Goal: Transaction & Acquisition: Purchase product/service

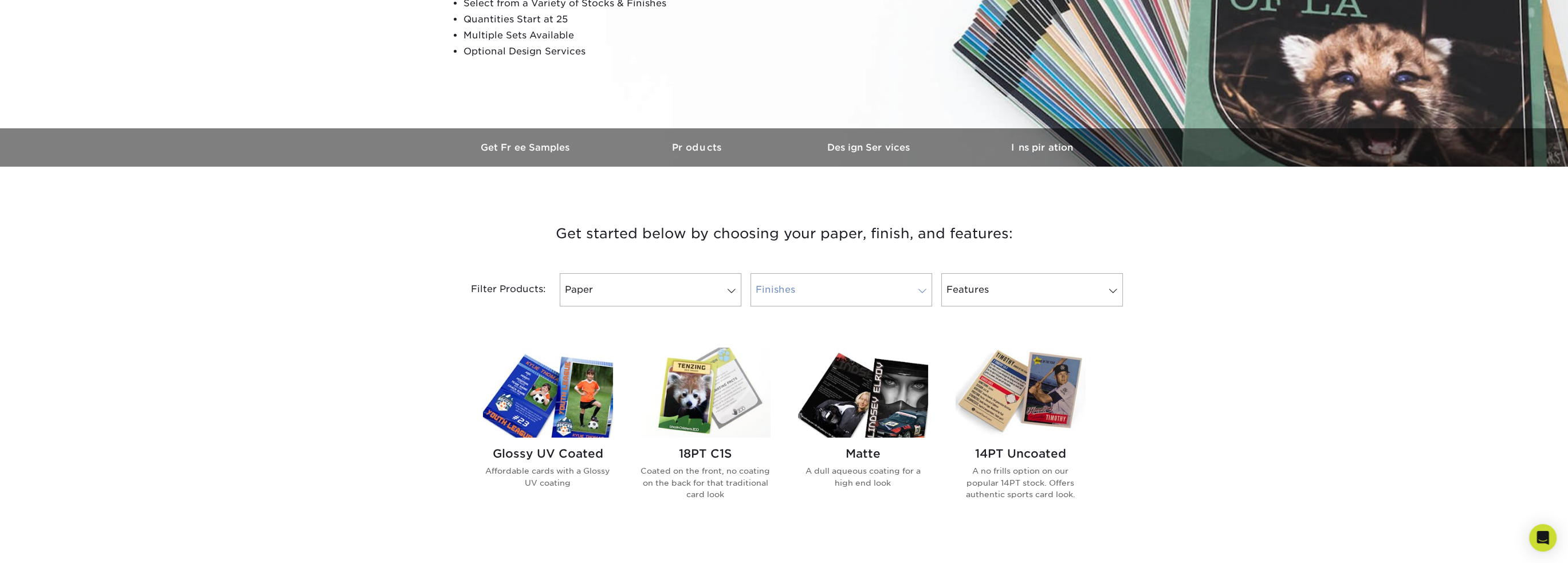
scroll to position [477, 0]
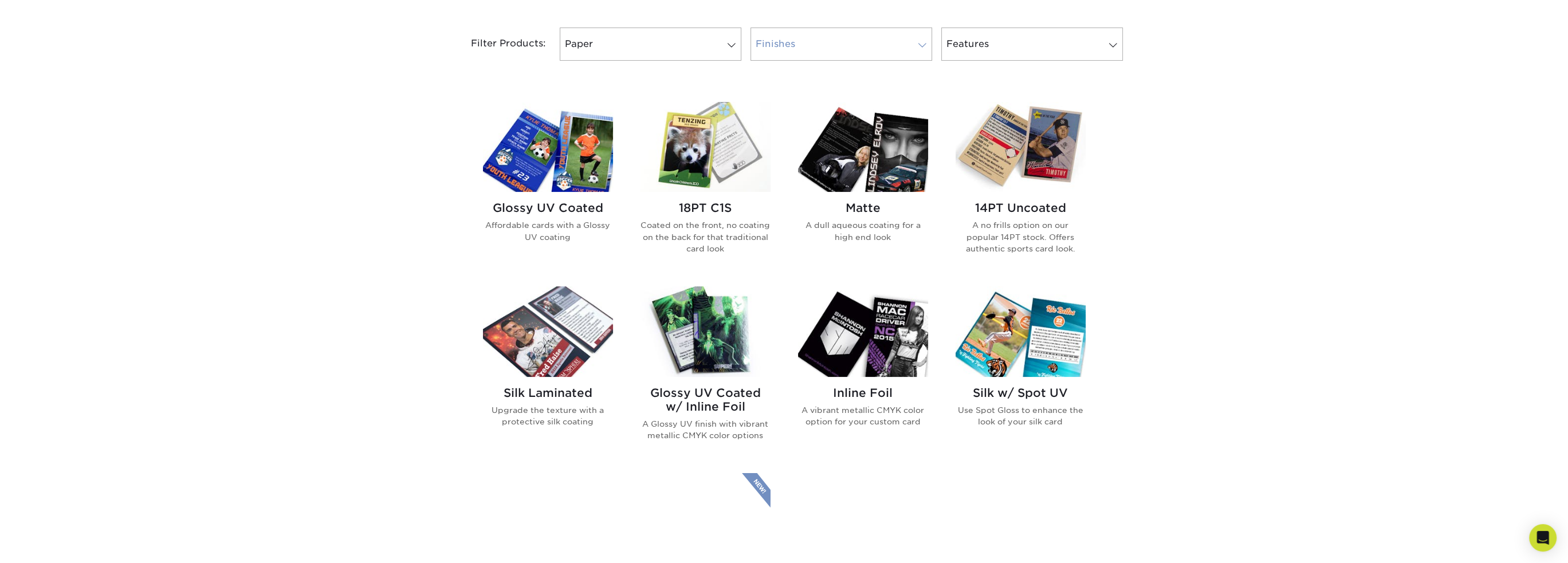
click at [888, 61] on link "Finishes" at bounding box center [841, 44] width 181 height 33
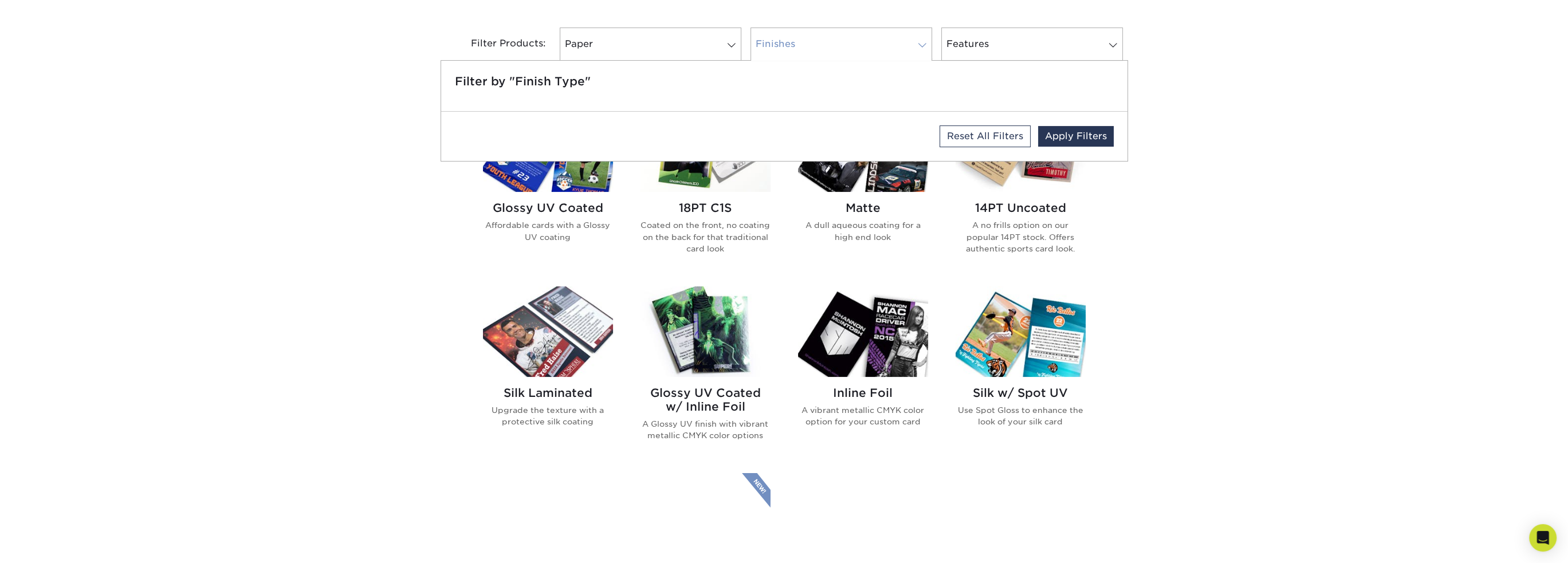
click at [887, 61] on link "Finishes" at bounding box center [841, 44] width 181 height 33
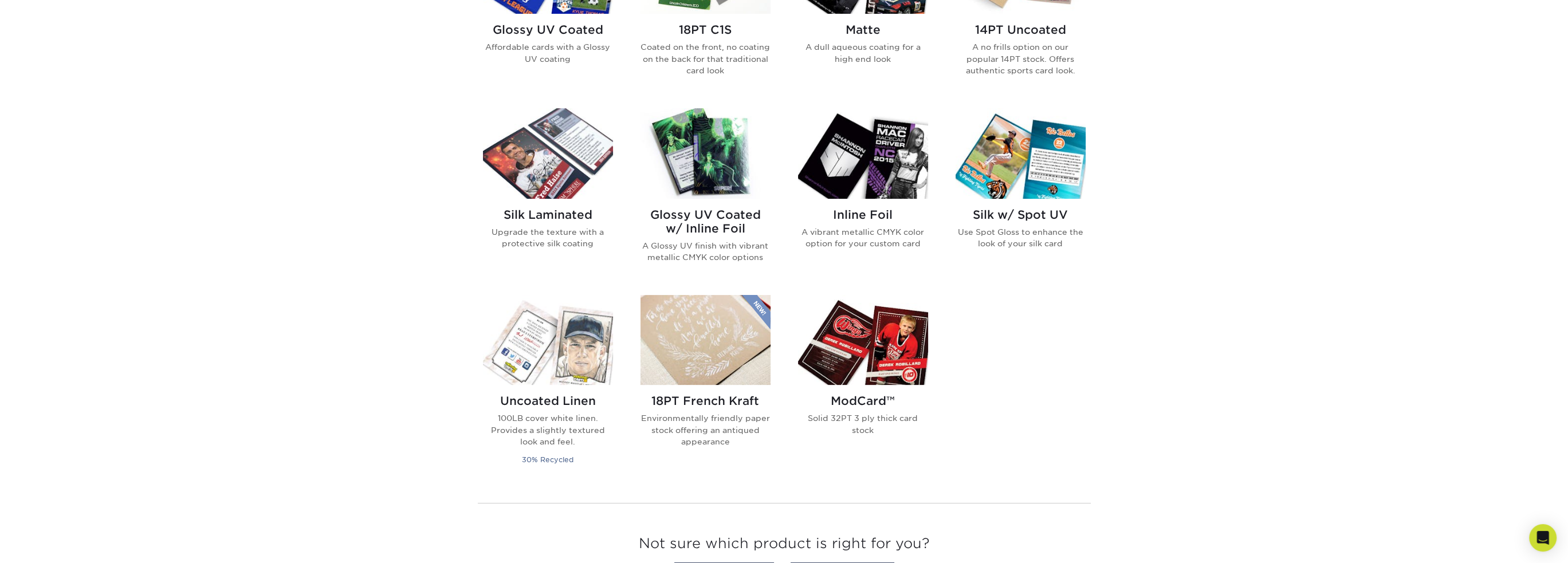
scroll to position [573, 0]
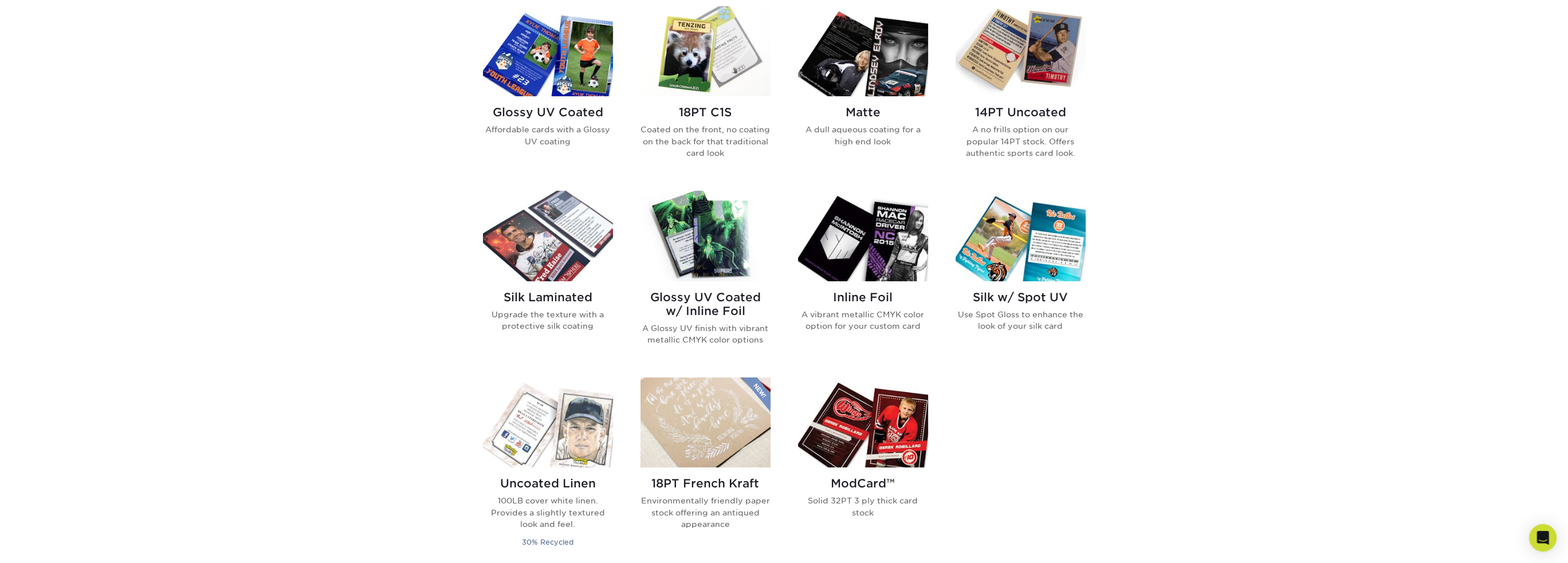
click at [713, 280] on img at bounding box center [706, 235] width 130 height 90
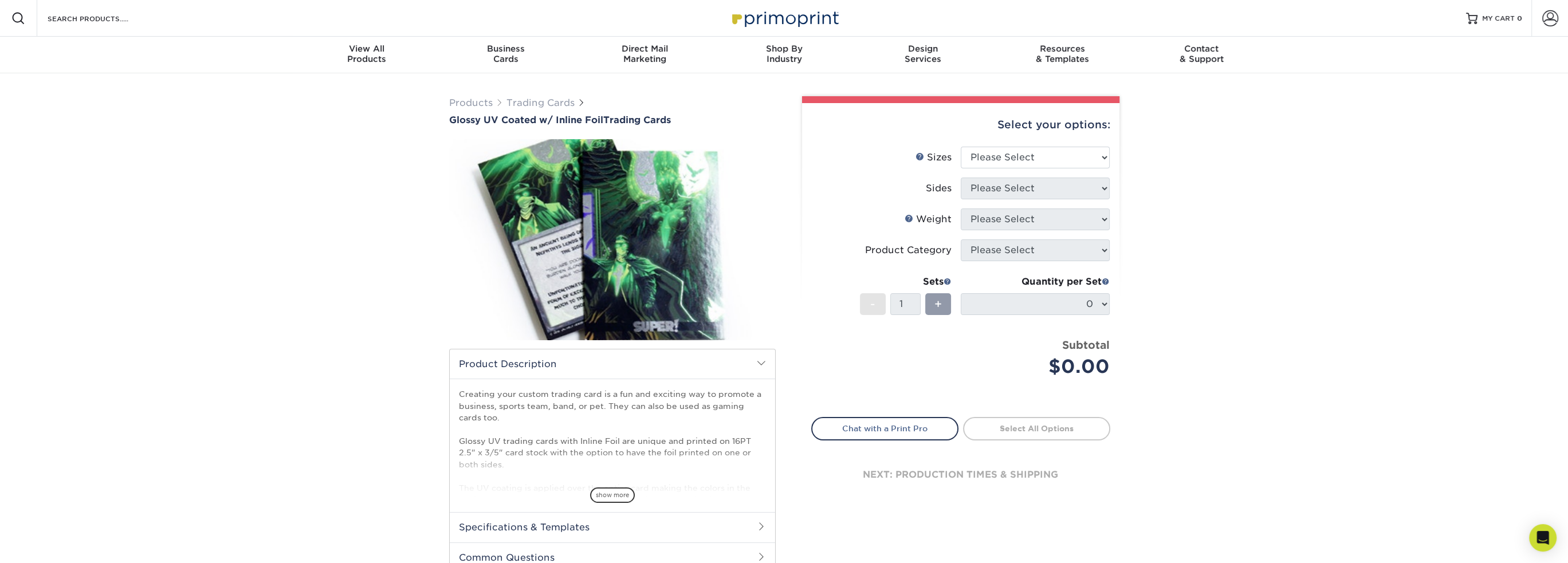
drag, startPoint x: 1139, startPoint y: 344, endPoint x: 1128, endPoint y: 348, distance: 11.7
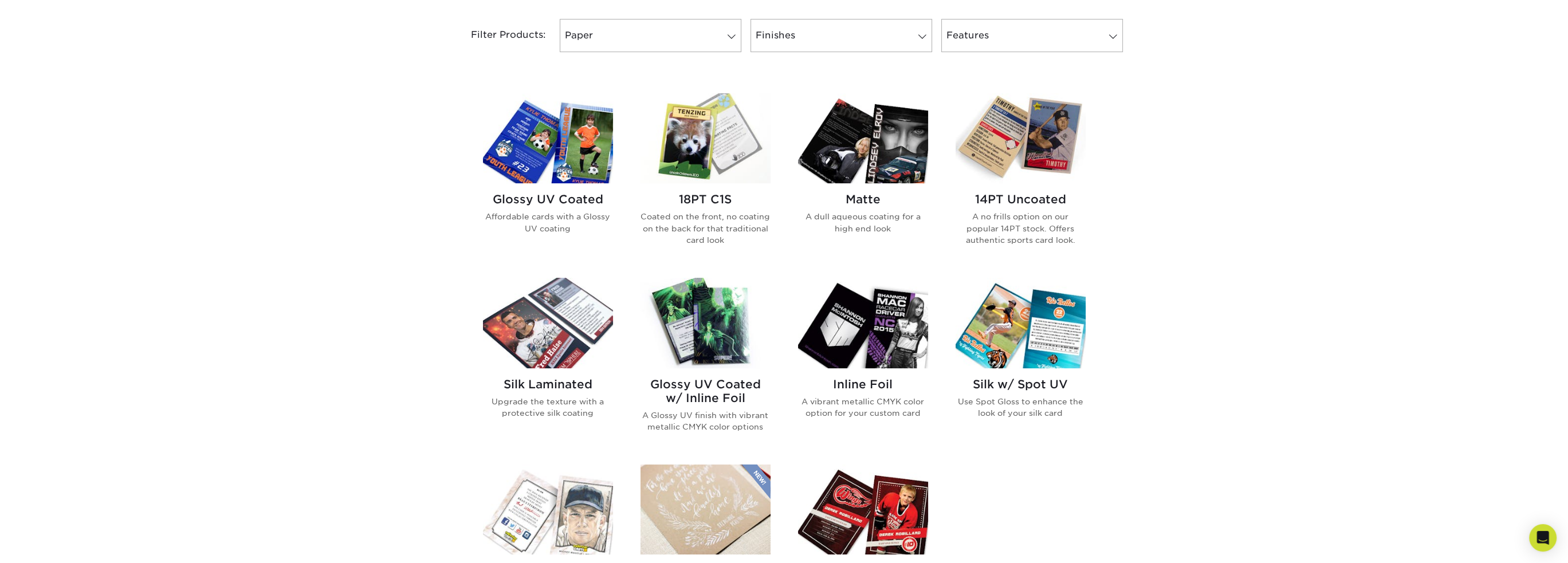
scroll to position [477, 0]
